Goal: Transaction & Acquisition: Purchase product/service

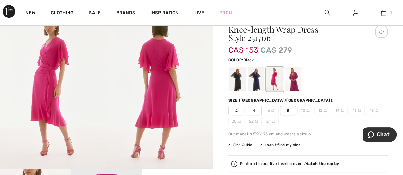
click at [239, 87] on div at bounding box center [237, 80] width 17 height 24
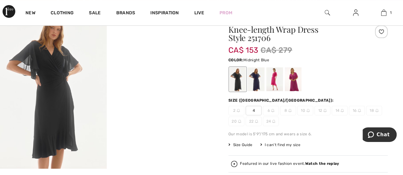
click at [257, 81] on div at bounding box center [256, 80] width 17 height 24
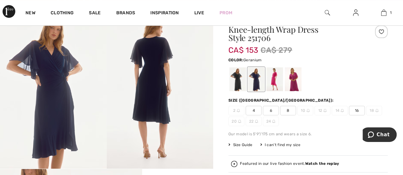
click at [273, 81] on div at bounding box center [274, 80] width 17 height 24
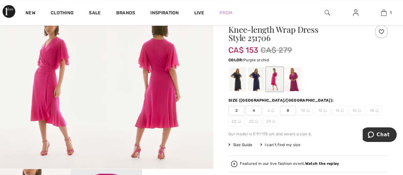
click at [296, 84] on div at bounding box center [293, 80] width 17 height 24
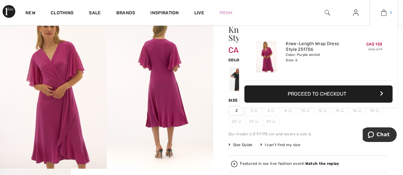
click at [383, 15] on img at bounding box center [383, 13] width 5 height 8
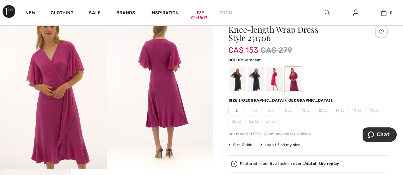
click at [276, 80] on div at bounding box center [274, 80] width 17 height 24
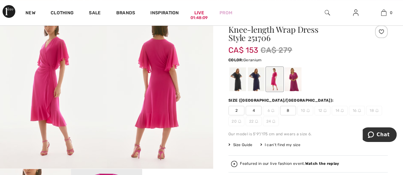
click at [288, 110] on span "8" at bounding box center [288, 111] width 16 height 10
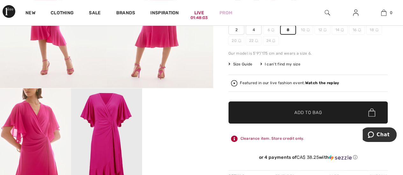
scroll to position [149, 0]
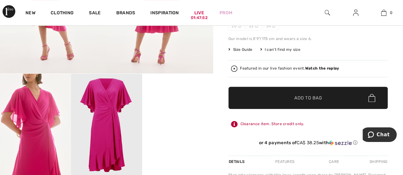
click at [303, 99] on span "Add to Bag" at bounding box center [307, 98] width 27 height 7
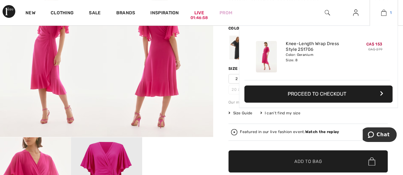
click at [382, 16] on img at bounding box center [383, 13] width 5 height 8
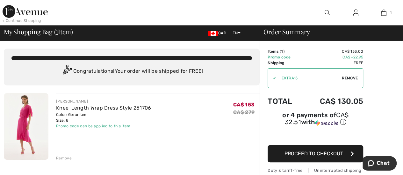
click at [286, 151] on span "Proceed to Checkout" at bounding box center [313, 154] width 59 height 6
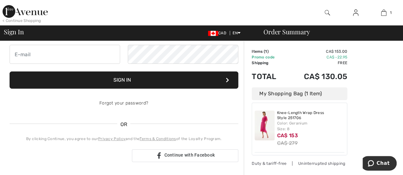
scroll to position [32, 0]
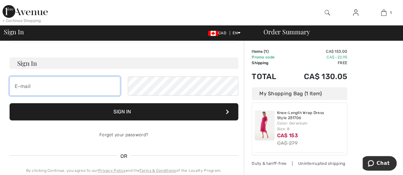
click at [92, 93] on input "email" at bounding box center [65, 86] width 110 height 19
type input "mtetreau@videotron.ca"
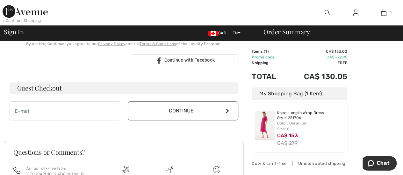
scroll to position [159, 0]
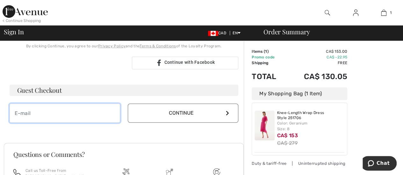
click at [88, 108] on input "email" at bounding box center [65, 113] width 110 height 19
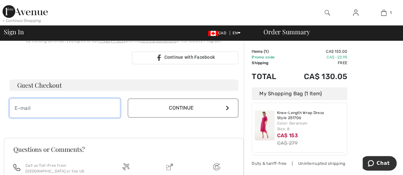
scroll to position [166, 0]
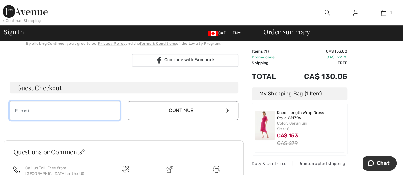
click at [89, 110] on input "email" at bounding box center [65, 110] width 110 height 19
type input "[EMAIL_ADDRESS][DOMAIN_NAME]"
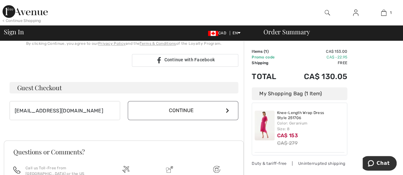
click at [155, 107] on button "Continue" at bounding box center [183, 110] width 110 height 19
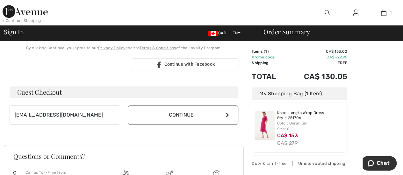
scroll to position [159, 0]
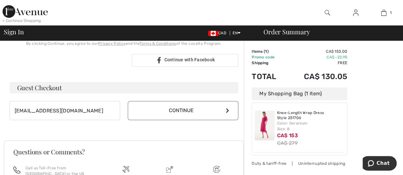
click at [167, 113] on button "Continue" at bounding box center [183, 110] width 110 height 19
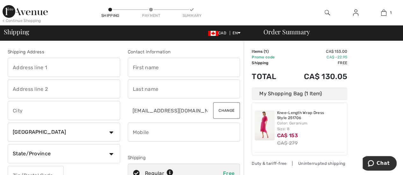
click at [91, 72] on input "text" at bounding box center [64, 67] width 112 height 19
type input "2740 CHEMIN GODDARD"
type input "Sherbrooke"
select select "QC"
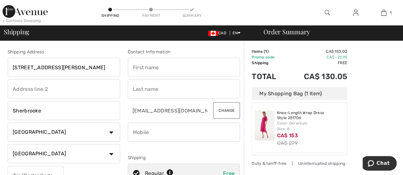
type input "J1H 0C4"
type input "MANON"
type input "TETREAULT"
type input "8195634337"
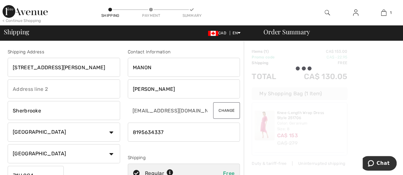
type input "J1H0C4"
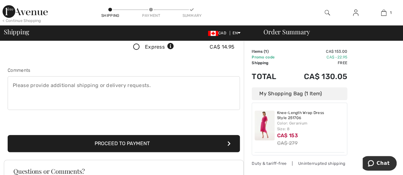
scroll to position [159, 0]
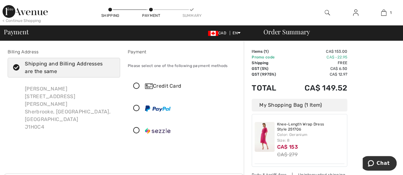
click at [138, 87] on icon at bounding box center [136, 86] width 17 height 7
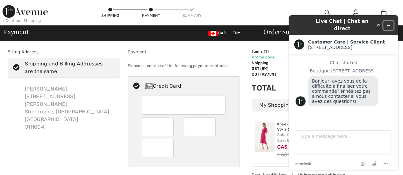
click at [390, 23] on icon "Minimize widget" at bounding box center [388, 25] width 4 height 4
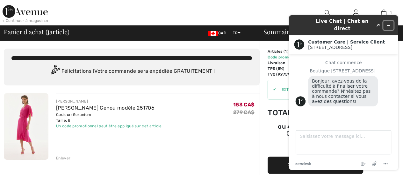
click at [388, 23] on icon "Réduire le widget" at bounding box center [388, 25] width 4 height 4
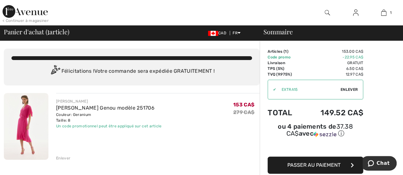
click at [301, 162] on span "Passer au paiement" at bounding box center [313, 165] width 53 height 6
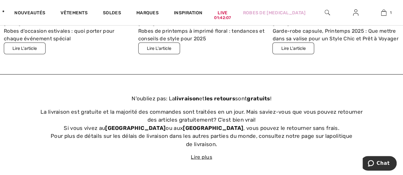
scroll to position [2134, 0]
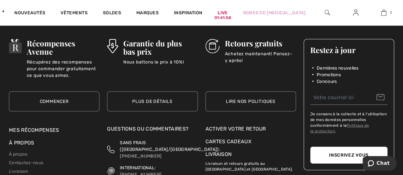
click at [235, 126] on div "Activer votre retour" at bounding box center [250, 129] width 90 height 8
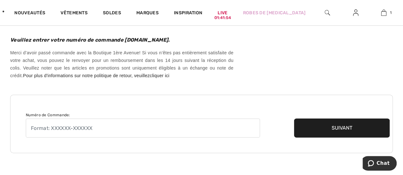
scroll to position [96, 0]
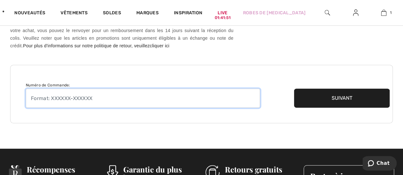
click at [51, 106] on input "text" at bounding box center [143, 98] width 234 height 19
type input "250815-1384128"
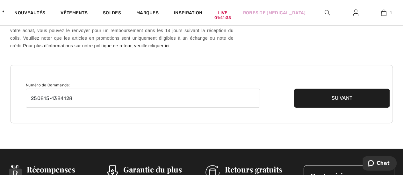
click at [335, 108] on button "Suivant" at bounding box center [342, 98] width 96 height 19
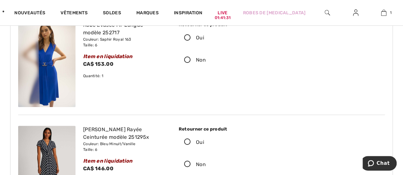
scroll to position [64, 0]
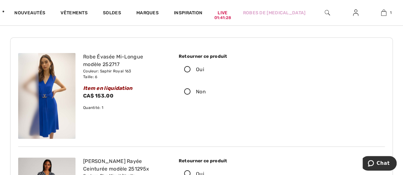
click at [188, 70] on icon at bounding box center [187, 70] width 17 height 7
click at [204, 70] on input "Oui" at bounding box center [206, 69] width 4 height 19
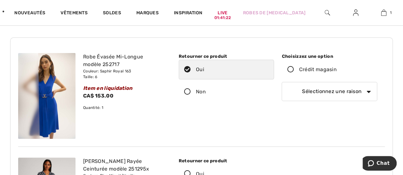
click at [290, 70] on icon at bounding box center [290, 70] width 17 height 7
click at [337, 70] on input "Crédit magasin" at bounding box center [339, 69] width 4 height 19
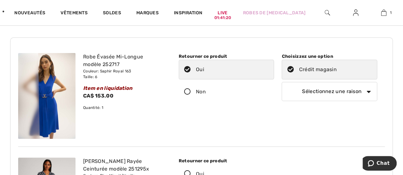
click at [301, 91] on select "Sélectionnez une raison Mauvaise taille/article reçu Ma commande est arrivée tr…" at bounding box center [329, 91] width 96 height 19
select select "4"
click at [281, 82] on select "Sélectionnez une raison Mauvaise taille/article reçu Ma commande est arrivée tr…" at bounding box center [329, 91] width 96 height 19
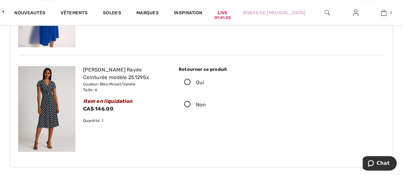
scroll to position [159, 0]
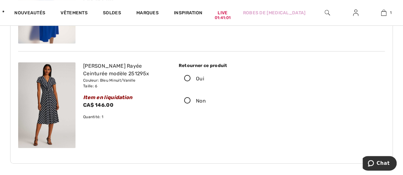
click at [189, 101] on icon at bounding box center [187, 101] width 17 height 7
click at [206, 101] on input "Non" at bounding box center [208, 101] width 4 height 19
radio input "true"
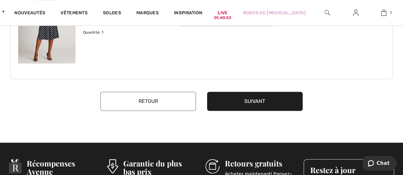
scroll to position [255, 0]
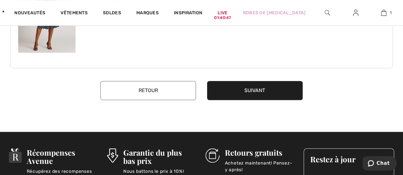
click at [254, 91] on button "Suivant" at bounding box center [255, 90] width 96 height 19
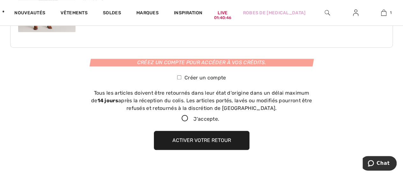
scroll to position [294, 0]
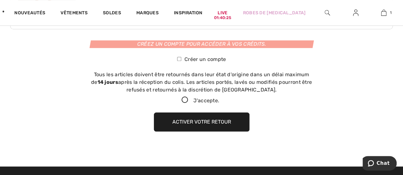
click at [180, 59] on input "Créer un compte" at bounding box center [179, 59] width 4 height 4
checkbox input "true"
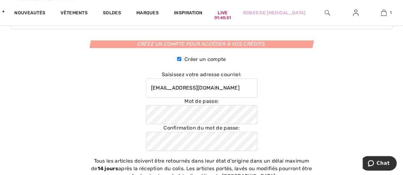
click at [182, 99] on label "Mot de passe:" at bounding box center [201, 102] width 111 height 8
click at [188, 102] on label "Mot de passe:" at bounding box center [201, 102] width 111 height 8
click at [188, 100] on label "Mot de passe:" at bounding box center [201, 102] width 111 height 8
click at [183, 98] on label "Mot de passe:" at bounding box center [201, 102] width 111 height 8
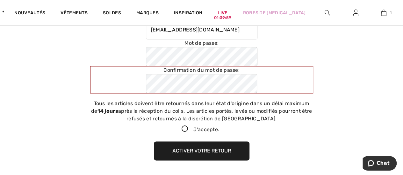
scroll to position [358, 0]
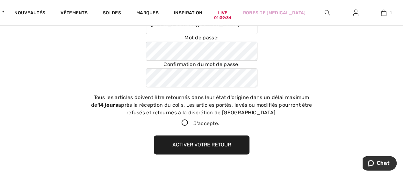
click at [185, 122] on icon at bounding box center [184, 123] width 17 height 7
click at [219, 122] on input "J'accepte." at bounding box center [221, 123] width 4 height 4
checkbox input "true"
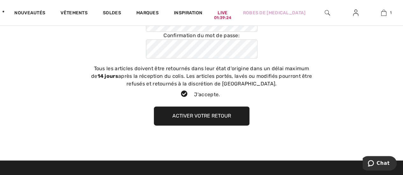
scroll to position [389, 0]
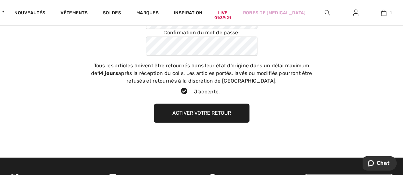
click at [194, 114] on button "Activer votre retour" at bounding box center [202, 113] width 96 height 19
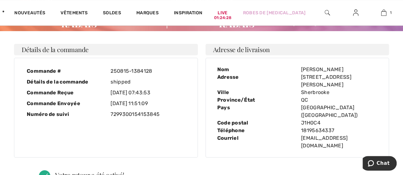
scroll to position [0, 0]
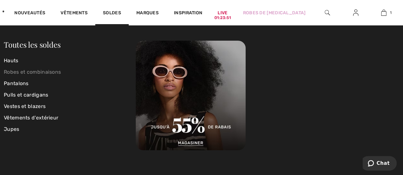
click at [10, 71] on link "Robes et combinaisons" at bounding box center [70, 72] width 132 height 11
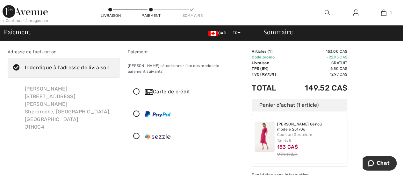
click at [138, 89] on icon at bounding box center [136, 92] width 17 height 7
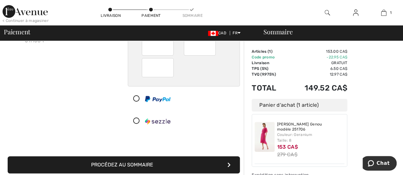
scroll to position [96, 0]
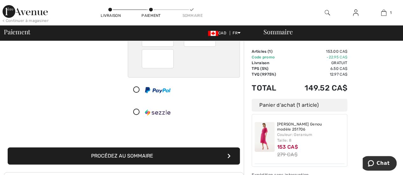
click at [139, 149] on button "Procédez au sommaire" at bounding box center [124, 156] width 232 height 17
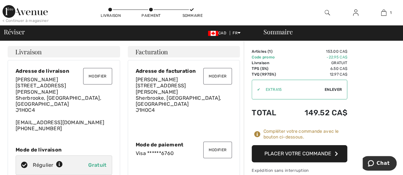
click at [289, 153] on button "Placer votre commande" at bounding box center [300, 154] width 96 height 17
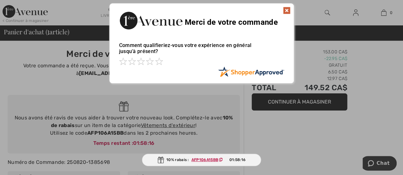
click at [286, 11] on img at bounding box center [287, 11] width 8 height 8
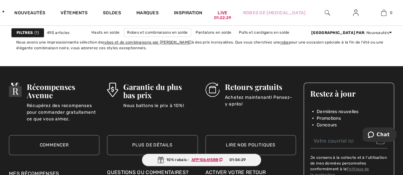
scroll to position [2675, 0]
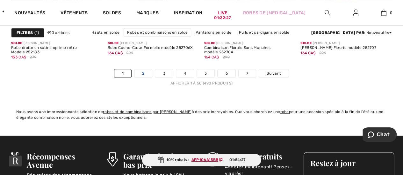
click at [143, 74] on link "2" at bounding box center [143, 73] width 18 height 8
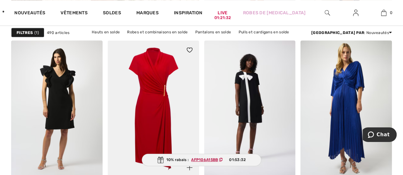
scroll to position [1815, 0]
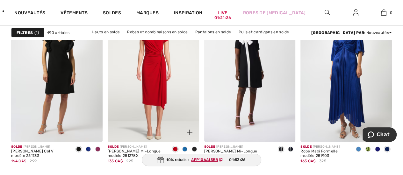
click at [187, 147] on div at bounding box center [185, 150] width 10 height 11
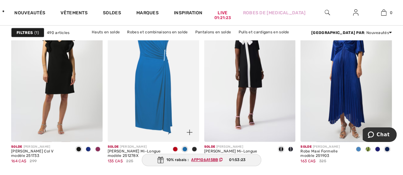
scroll to position [1847, 0]
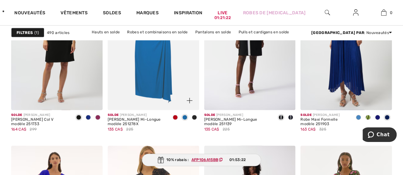
click at [196, 117] on span at bounding box center [194, 117] width 5 height 5
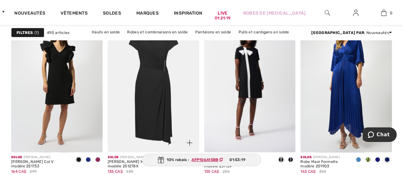
scroll to position [1815, 0]
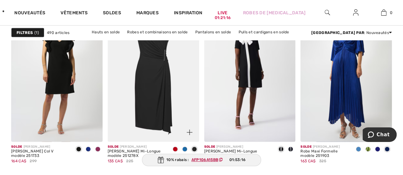
click at [160, 98] on img at bounding box center [153, 73] width 91 height 137
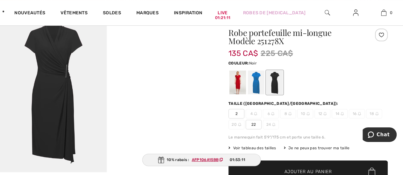
scroll to position [64, 0]
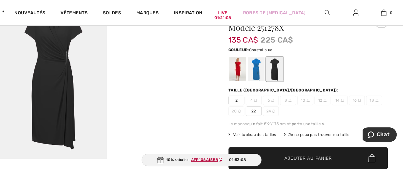
click at [257, 78] on div at bounding box center [256, 69] width 17 height 24
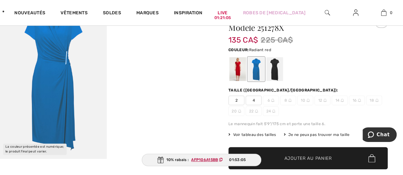
click at [240, 74] on div at bounding box center [237, 69] width 17 height 24
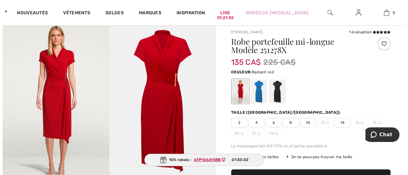
scroll to position [32, 0]
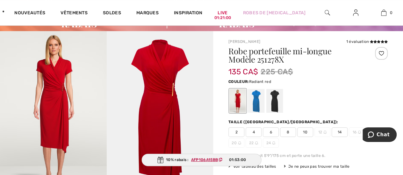
click at [174, 91] on img at bounding box center [160, 111] width 107 height 160
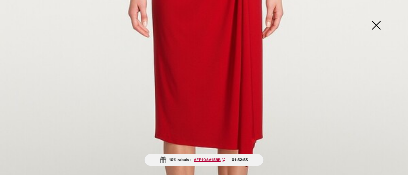
scroll to position [206, 0]
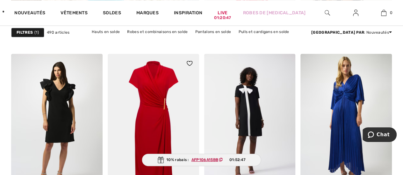
scroll to position [1751, 0]
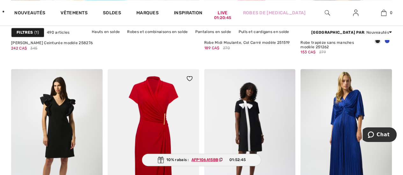
click at [153, 123] on img at bounding box center [153, 137] width 91 height 137
